Goal: Transaction & Acquisition: Download file/media

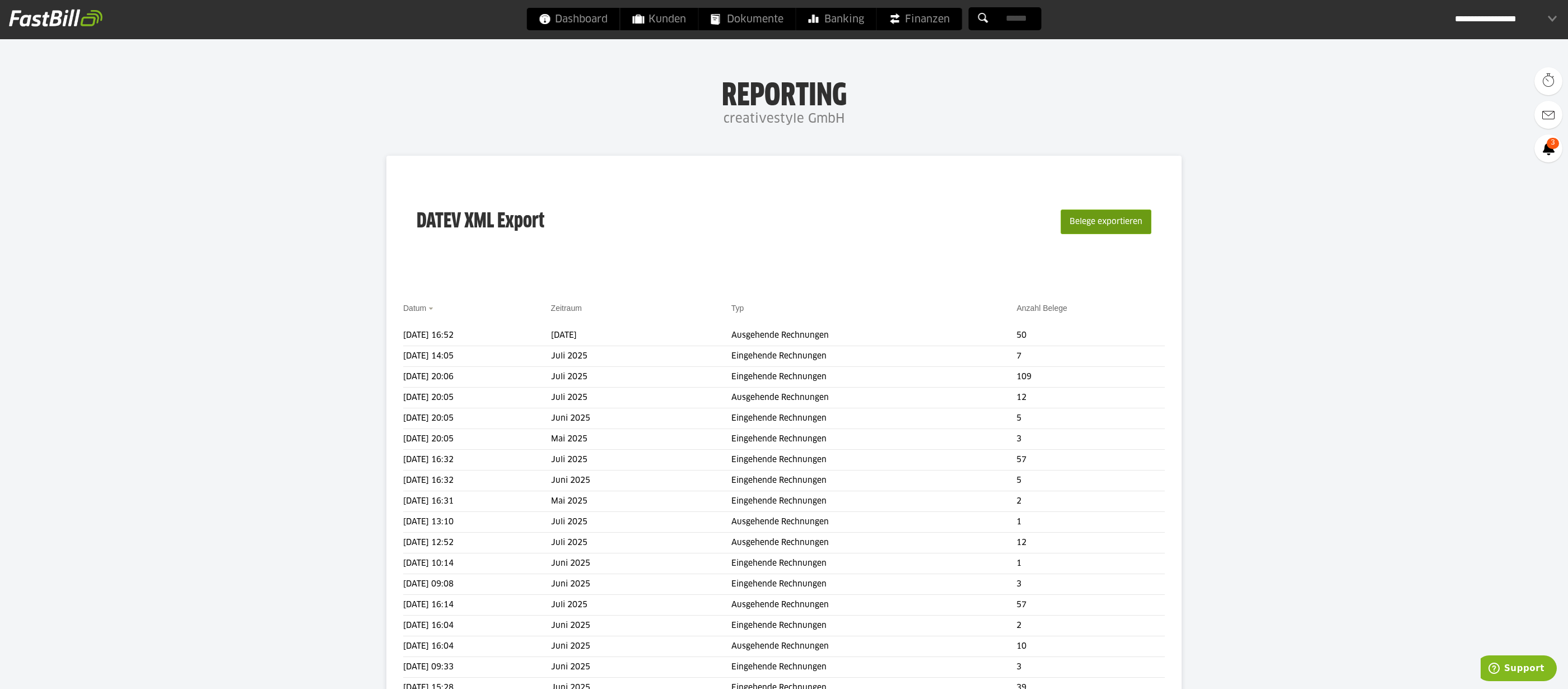
click at [1112, 219] on button "Belege exportieren" at bounding box center [1106, 221] width 91 height 25
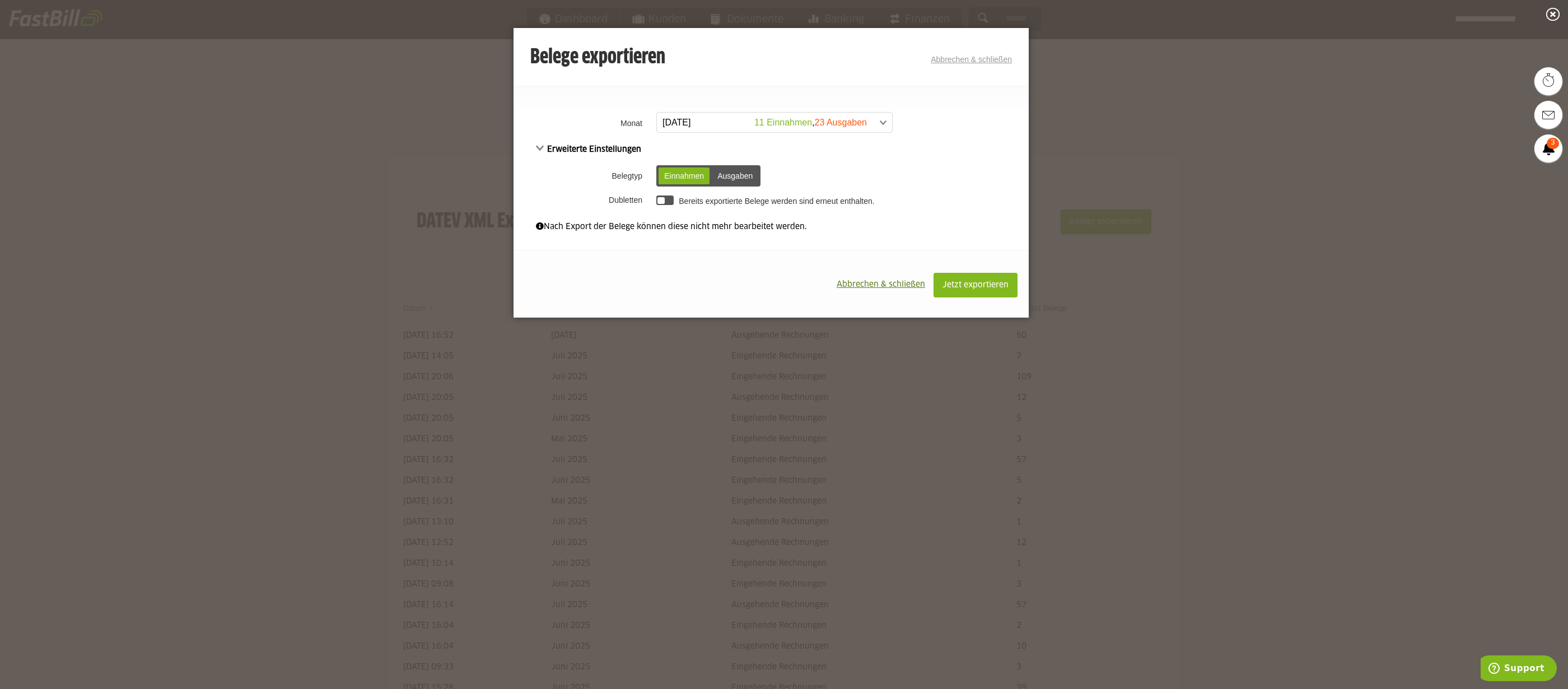
click at [784, 120] on span at bounding box center [768, 123] width 235 height 20
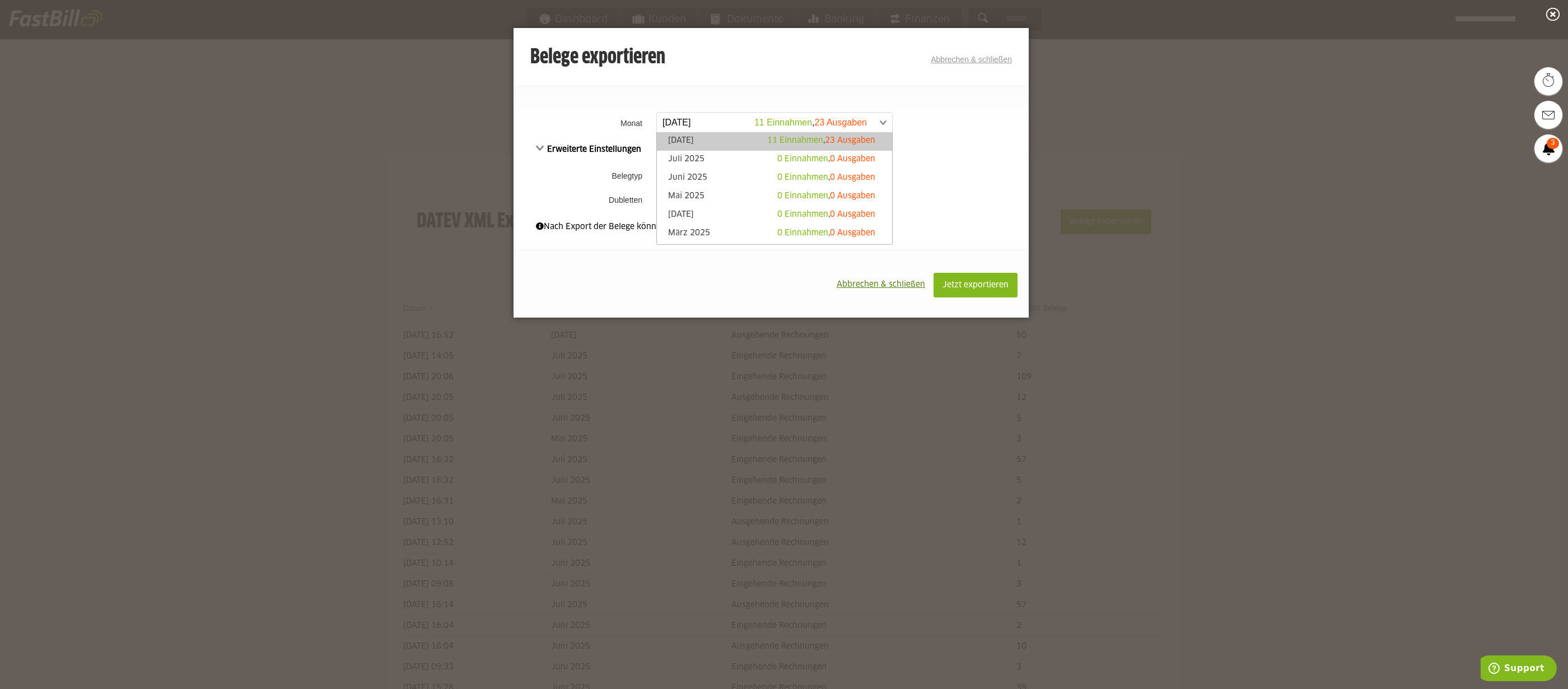
click at [782, 138] on span "11 Einnahmen" at bounding box center [795, 140] width 56 height 8
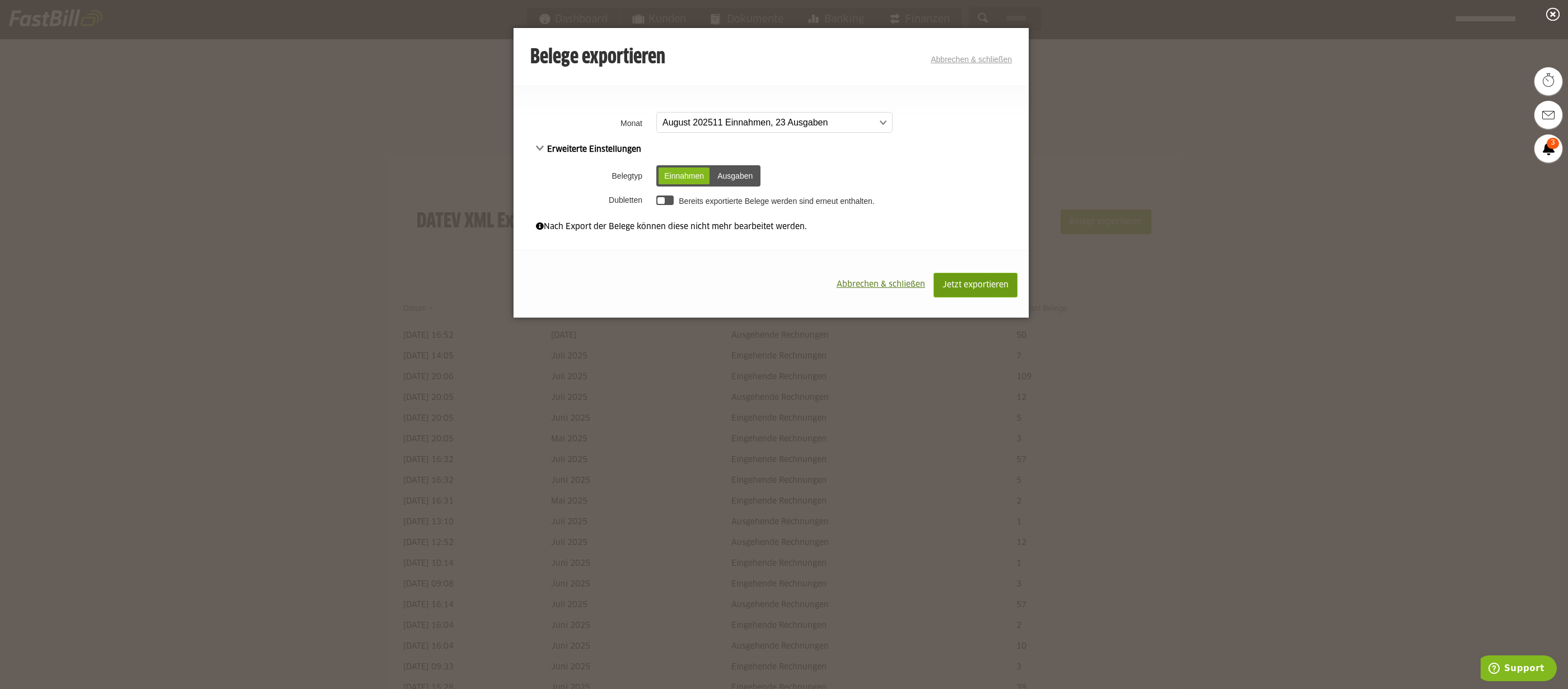
click at [992, 289] on span "Jetzt exportieren" at bounding box center [976, 285] width 66 height 8
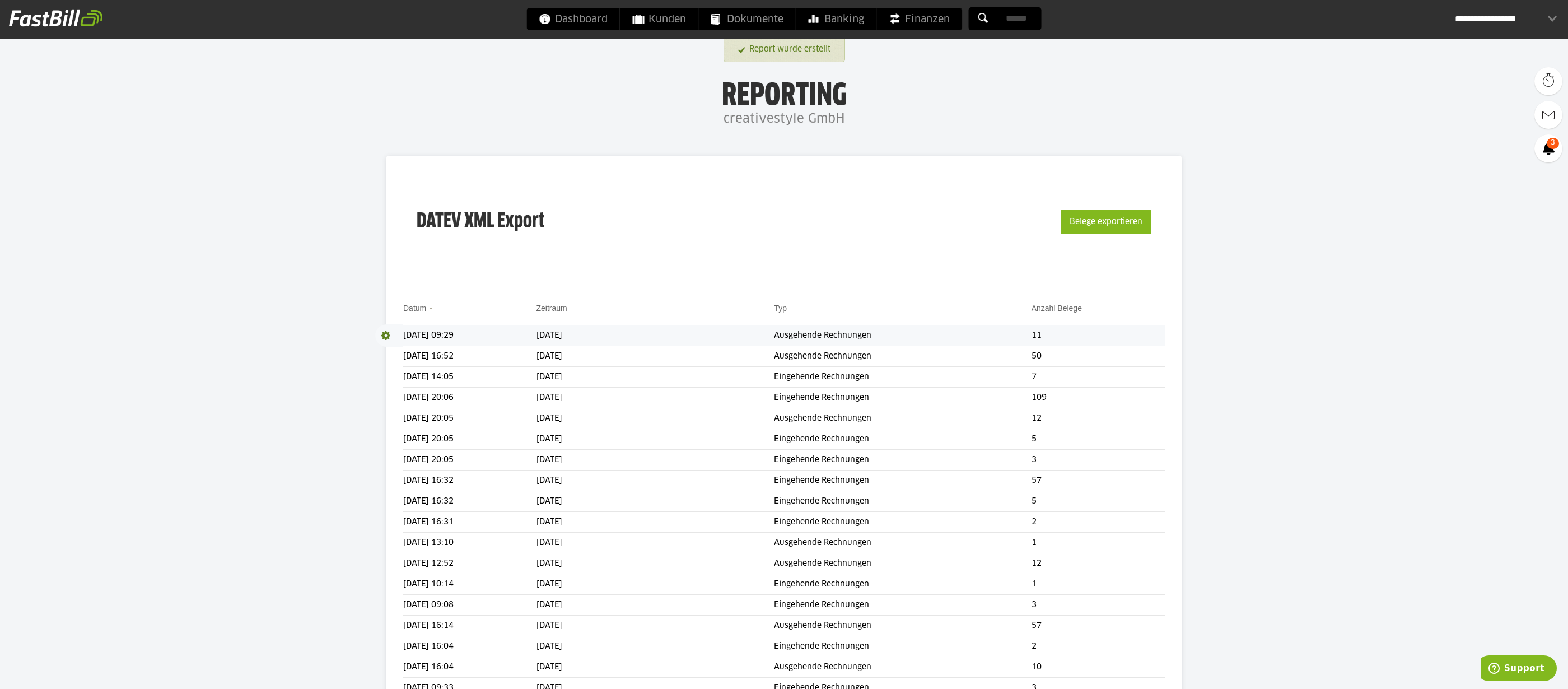
click at [385, 333] on span at bounding box center [389, 335] width 28 height 23
click at [390, 343] on span at bounding box center [386, 335] width 23 height 23
click at [379, 333] on span "Download" at bounding box center [389, 335] width 28 height 23
click at [393, 352] on link "Download" at bounding box center [405, 350] width 60 height 13
